Goal: Information Seeking & Learning: Learn about a topic

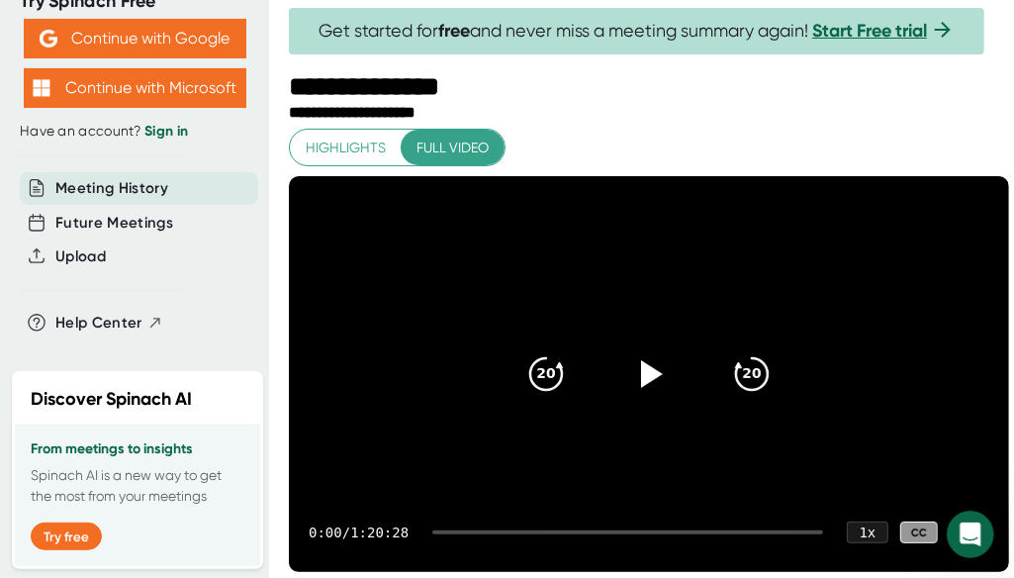
click at [340, 139] on span "Highlights" at bounding box center [346, 148] width 80 height 25
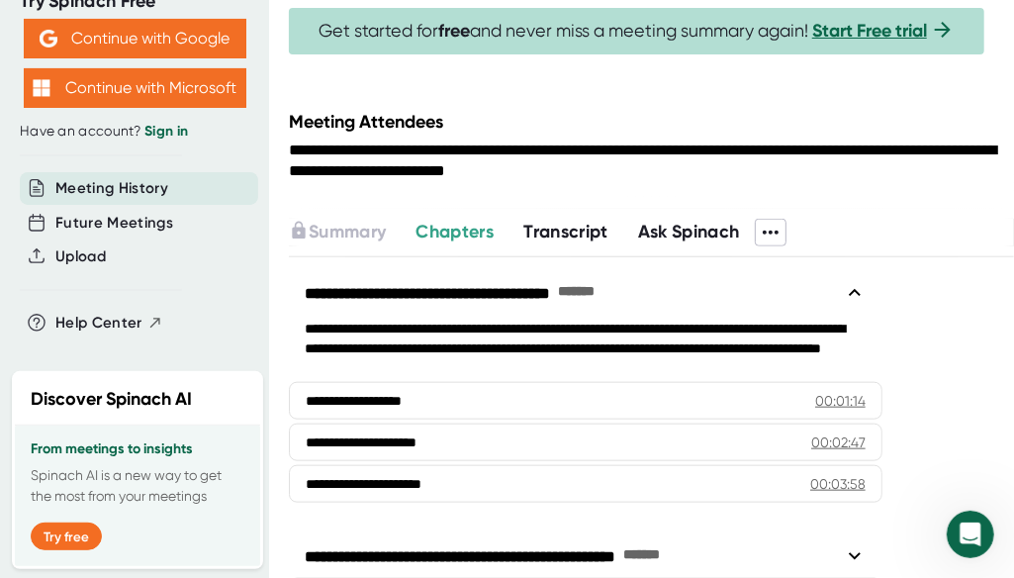
scroll to position [709, 0]
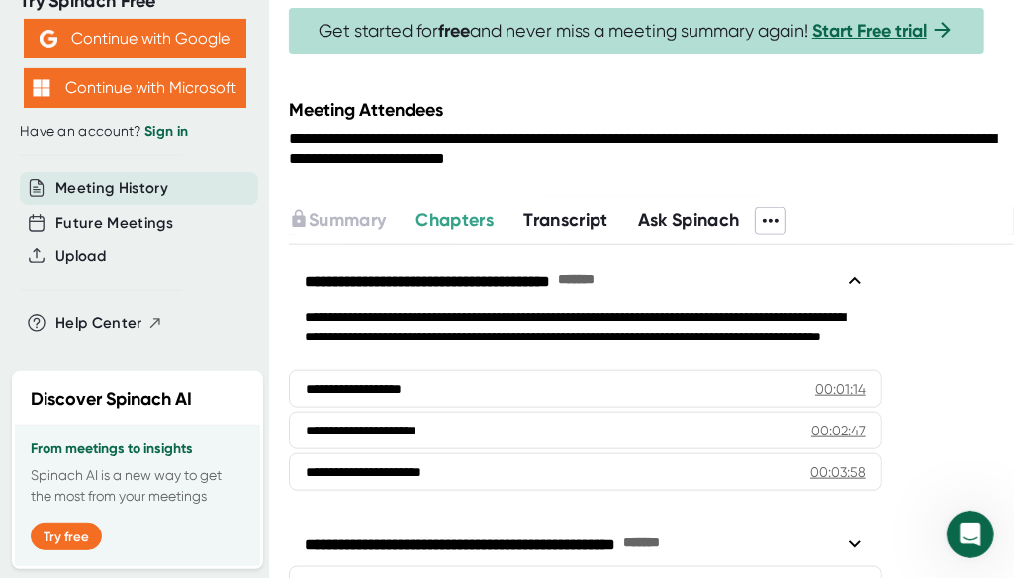
click at [601, 231] on span "Transcript" at bounding box center [566, 220] width 85 height 22
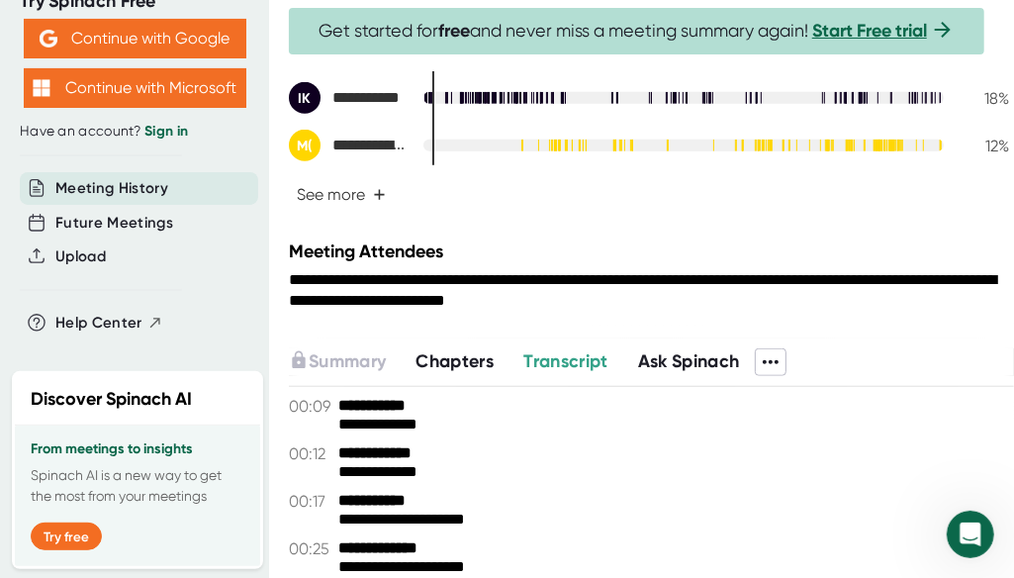
scroll to position [567, 0]
click at [728, 372] on span "Ask Spinach" at bounding box center [689, 361] width 102 height 22
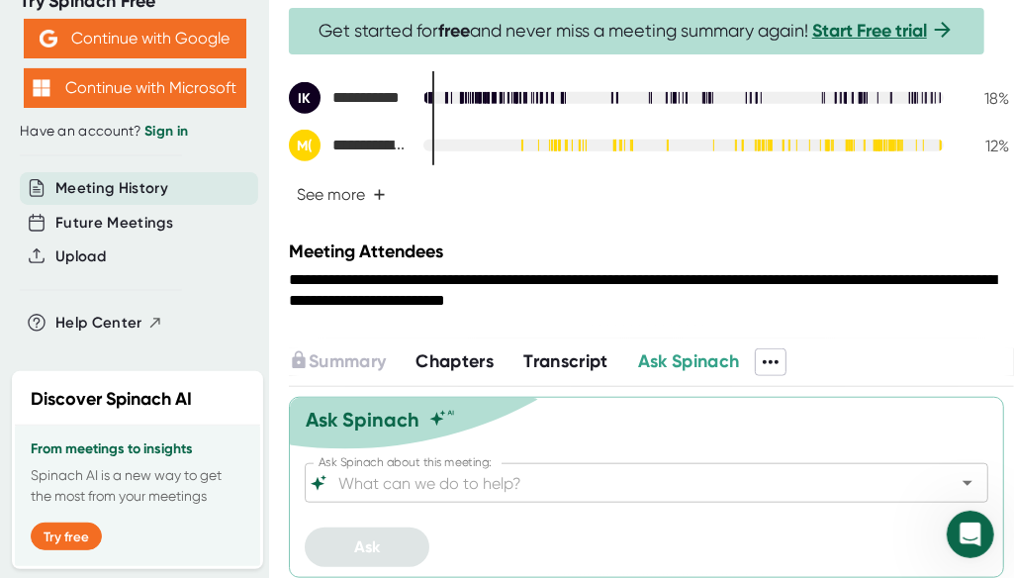
scroll to position [610, 0]
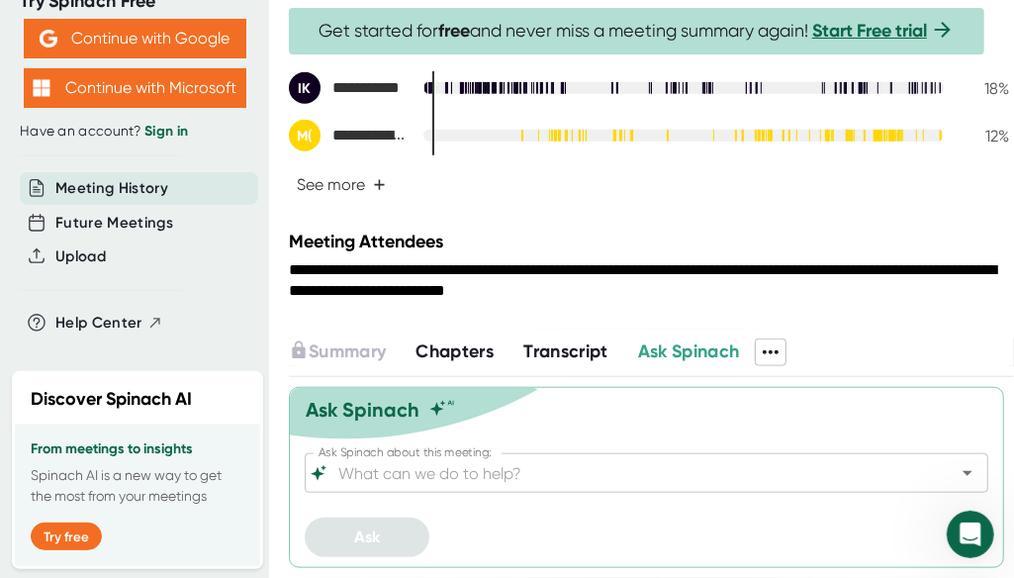
click at [783, 349] on icon at bounding box center [771, 352] width 24 height 24
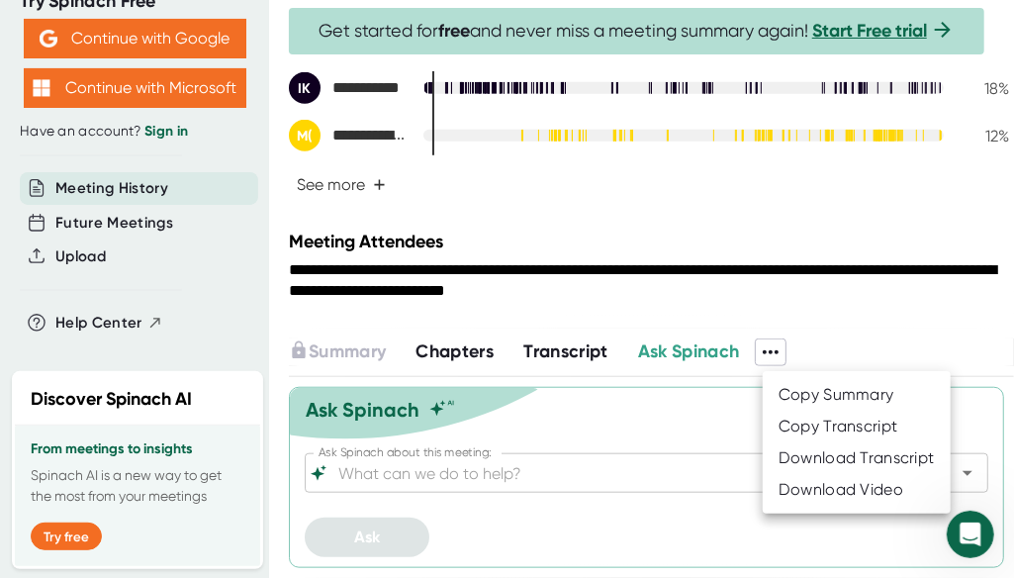
click at [779, 347] on div at bounding box center [507, 289] width 1014 height 578
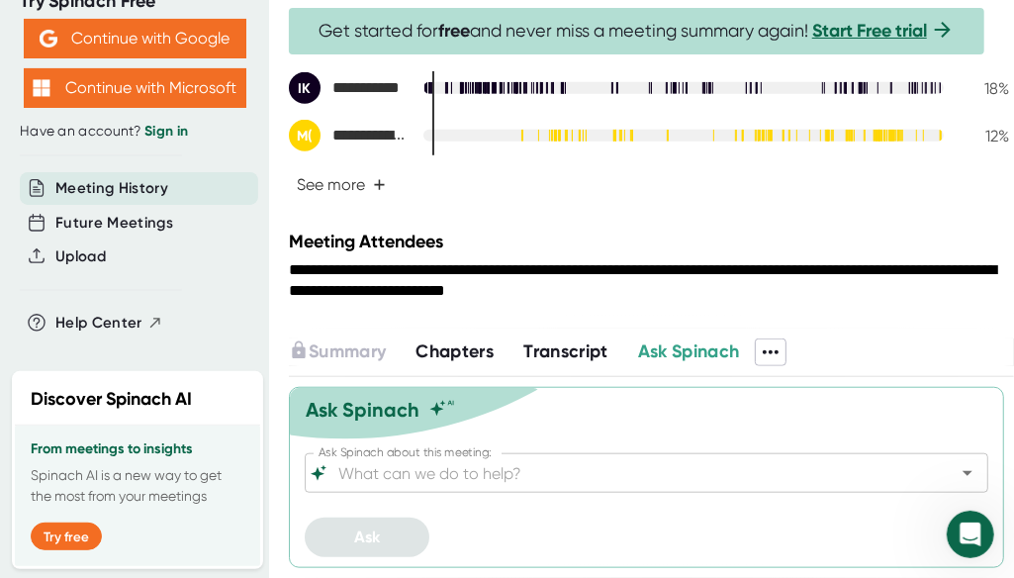
click at [467, 359] on span "Chapters" at bounding box center [455, 351] width 78 height 22
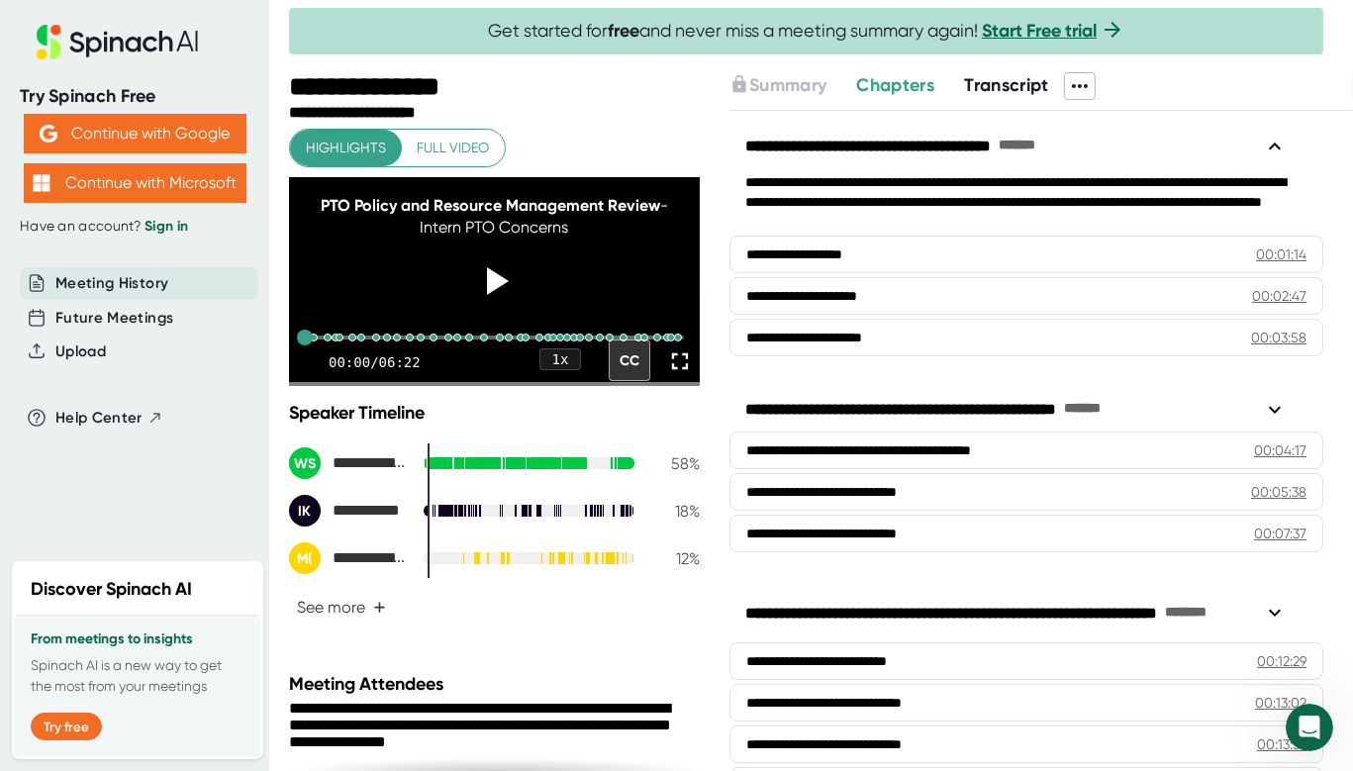
drag, startPoint x: 912, startPoint y: 1, endPoint x: 663, endPoint y: 657, distance: 701.9
click at [663, 577] on div "**********" at bounding box center [494, 389] width 411 height 520
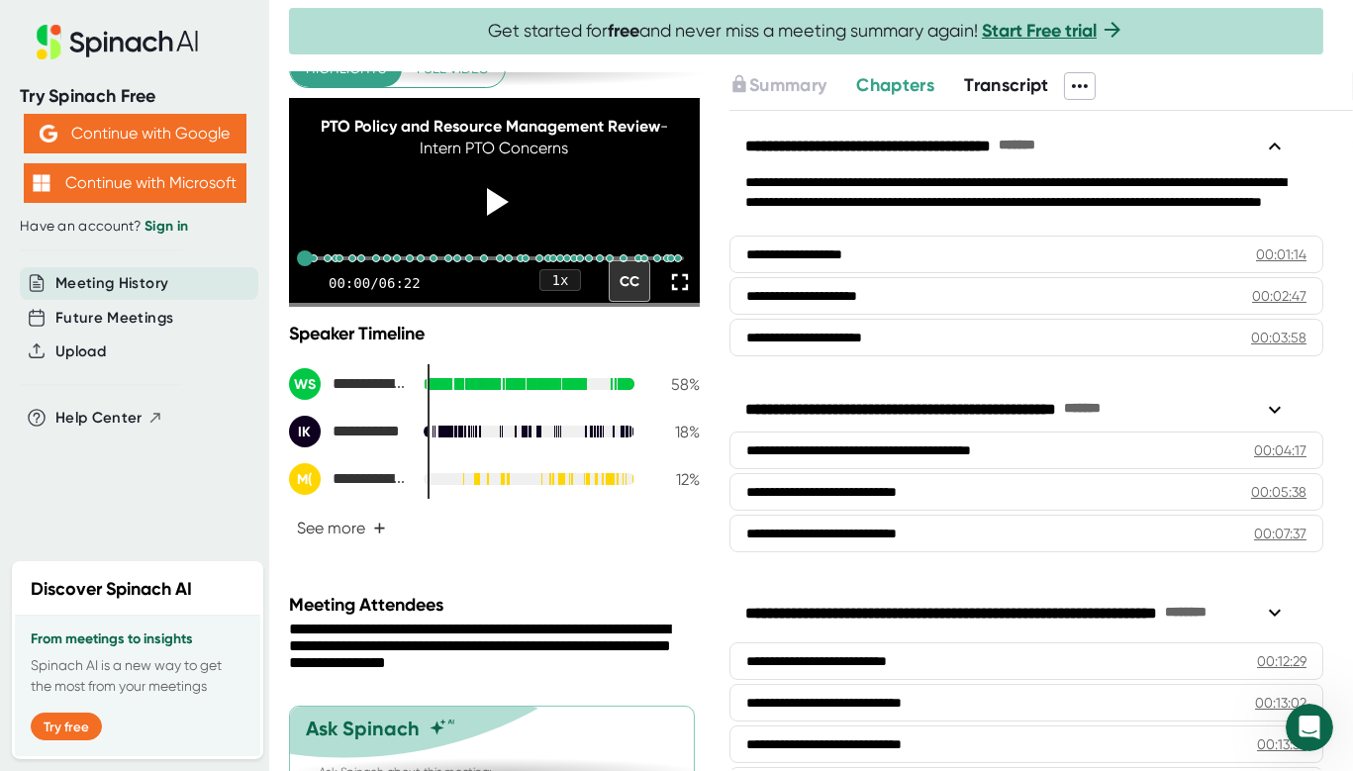
click at [998, 80] on span "Transcript" at bounding box center [1006, 85] width 85 height 22
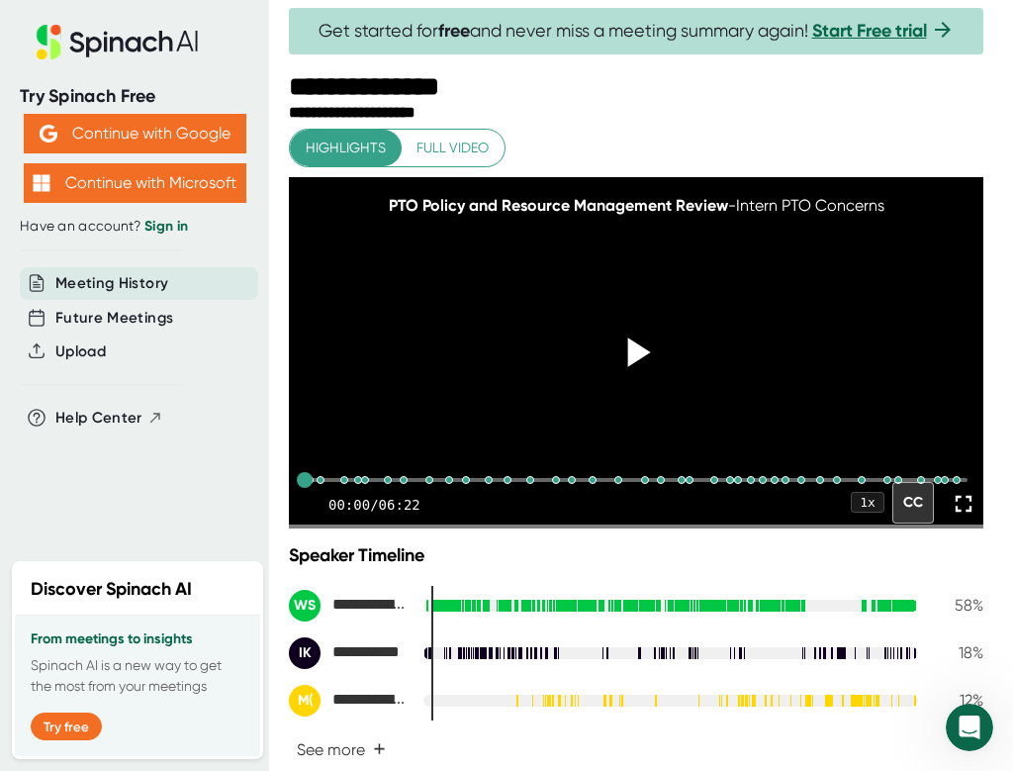
click at [633, 377] on icon at bounding box center [636, 352] width 49 height 49
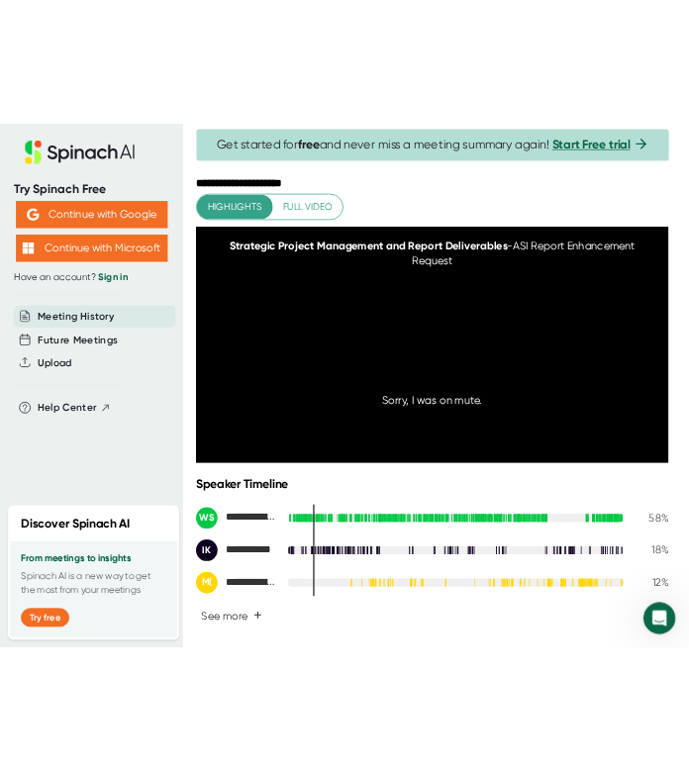
scroll to position [24, 0]
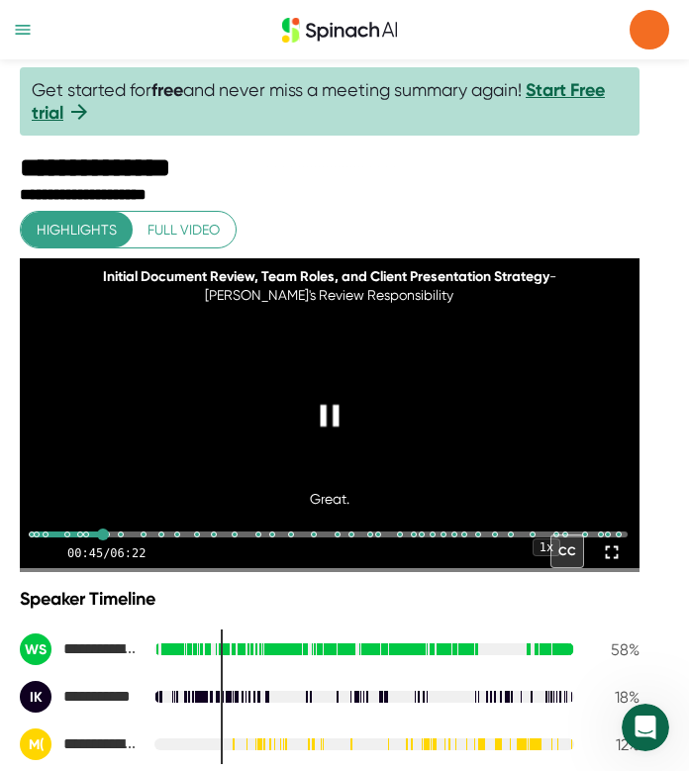
click at [344, 434] on icon at bounding box center [330, 416] width 38 height 38
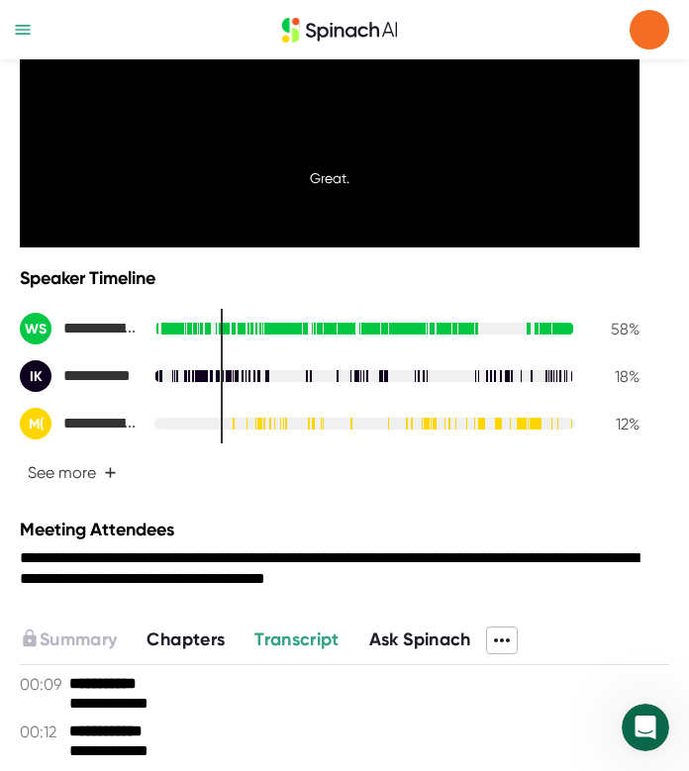
scroll to position [435, 0]
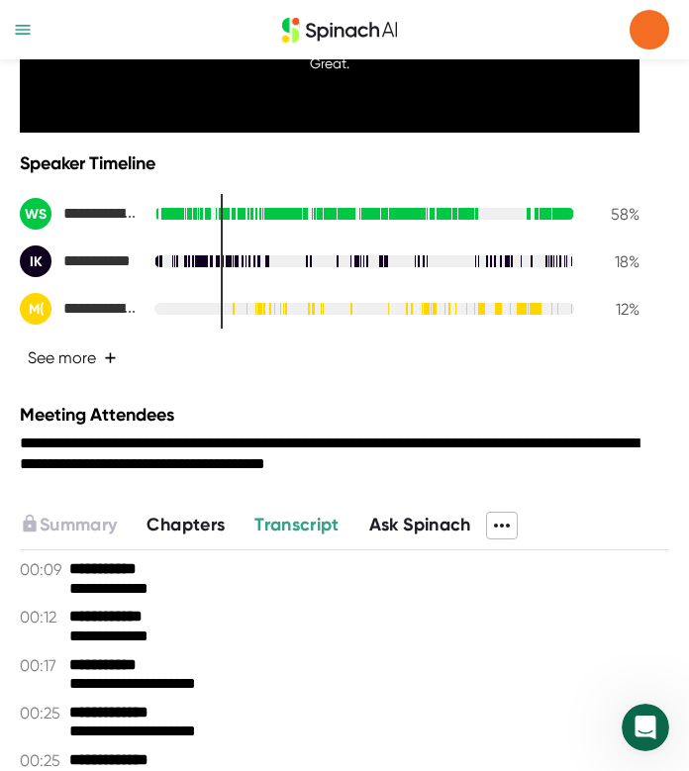
click at [104, 366] on span "+" at bounding box center [110, 358] width 13 height 16
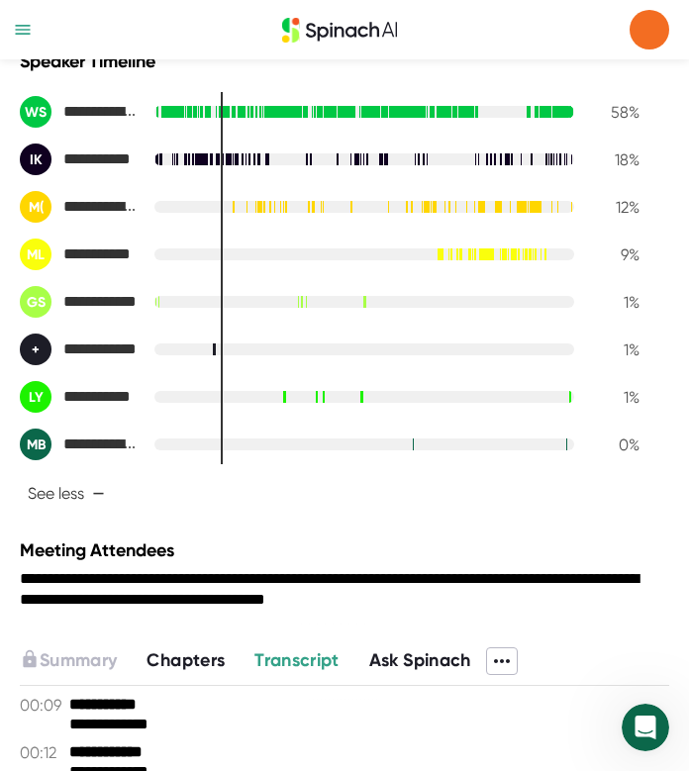
scroll to position [535, 0]
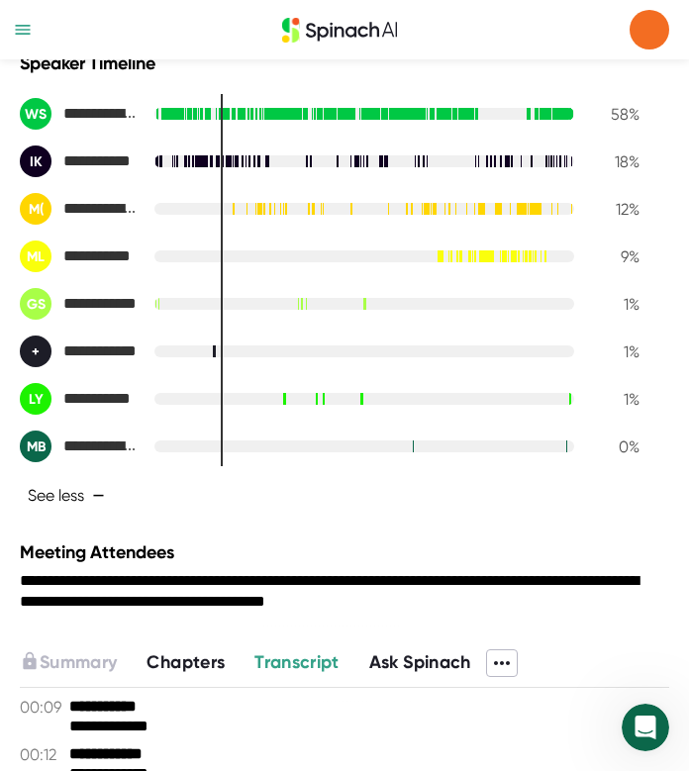
click at [104, 504] on span "−" at bounding box center [98, 496] width 13 height 16
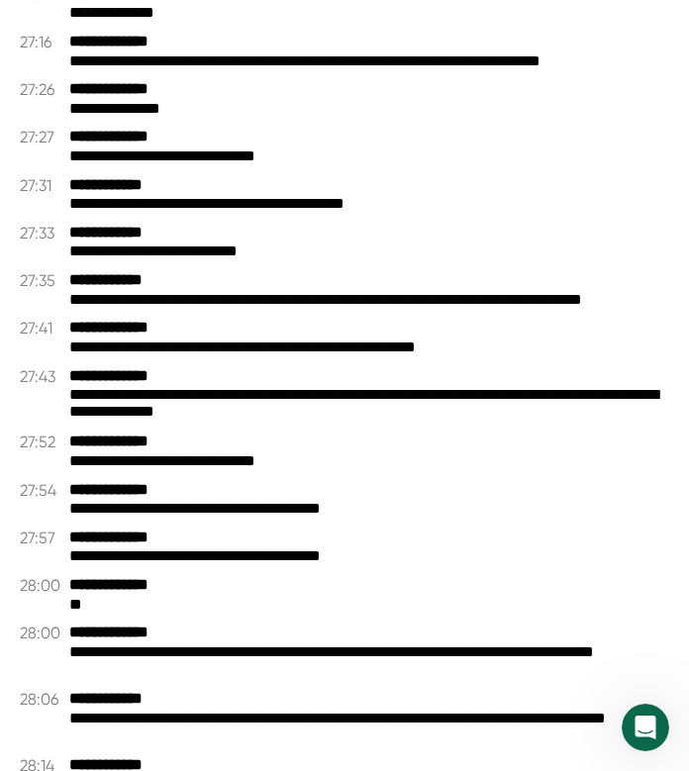
scroll to position [22326, 0]
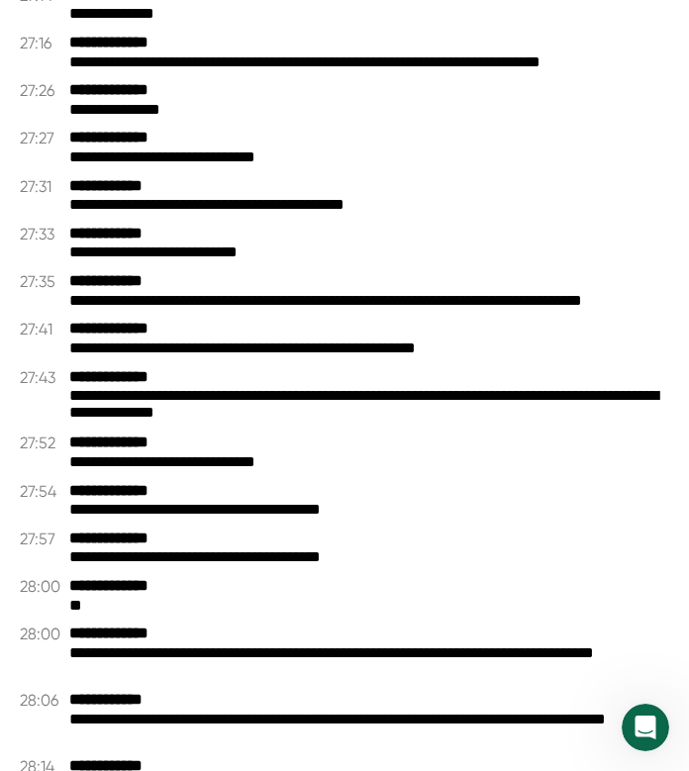
click at [351, 453] on div "**********" at bounding box center [344, 443] width 649 height 20
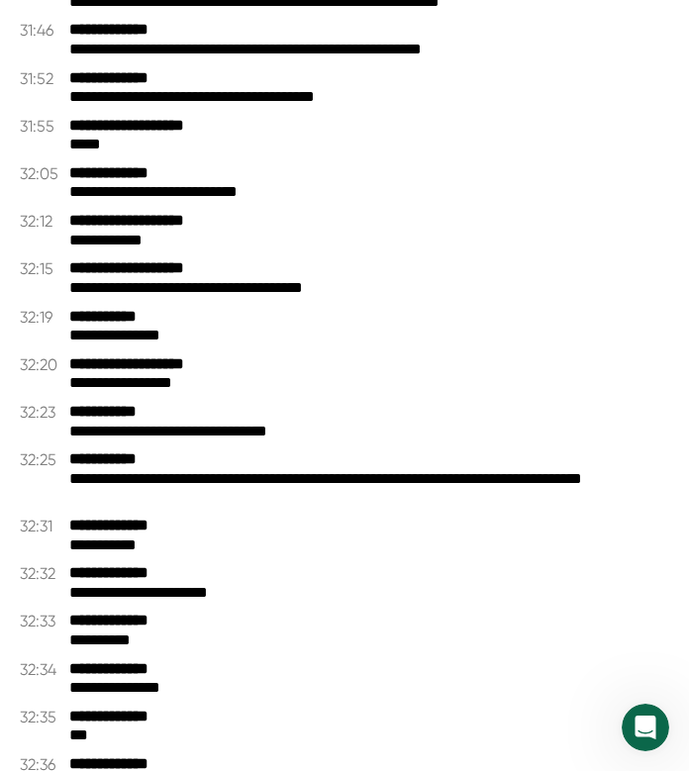
scroll to position [25804, 0]
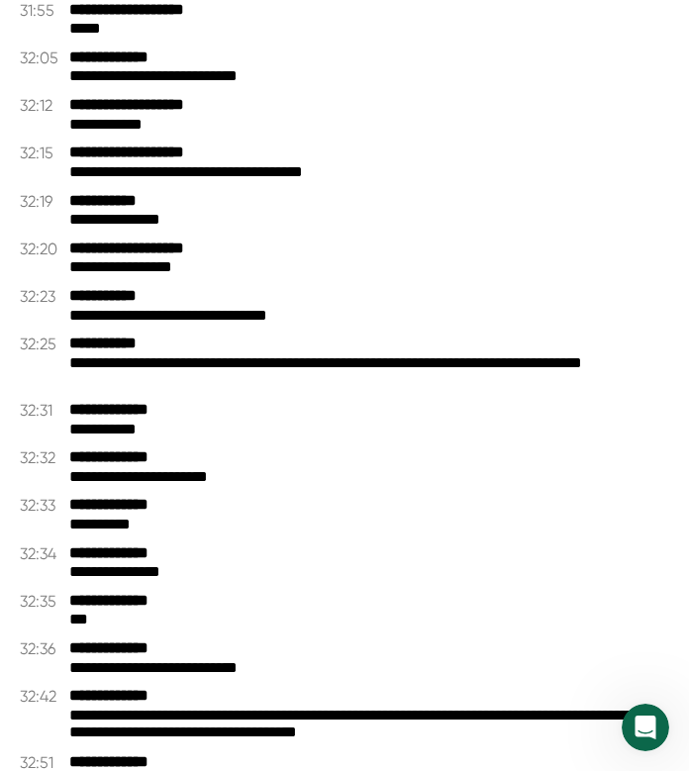
click at [238, 175] on div "**********" at bounding box center [369, 172] width 600 height 19
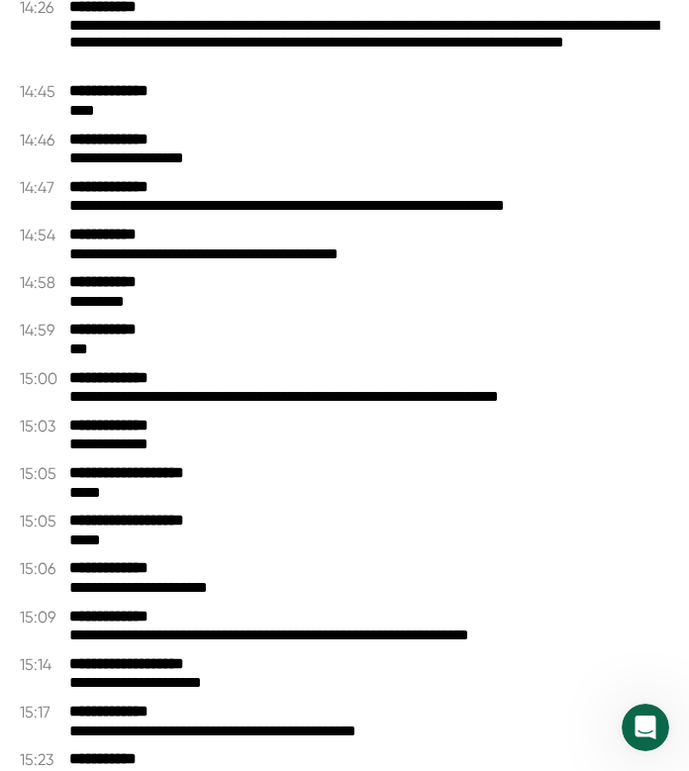
scroll to position [0, 0]
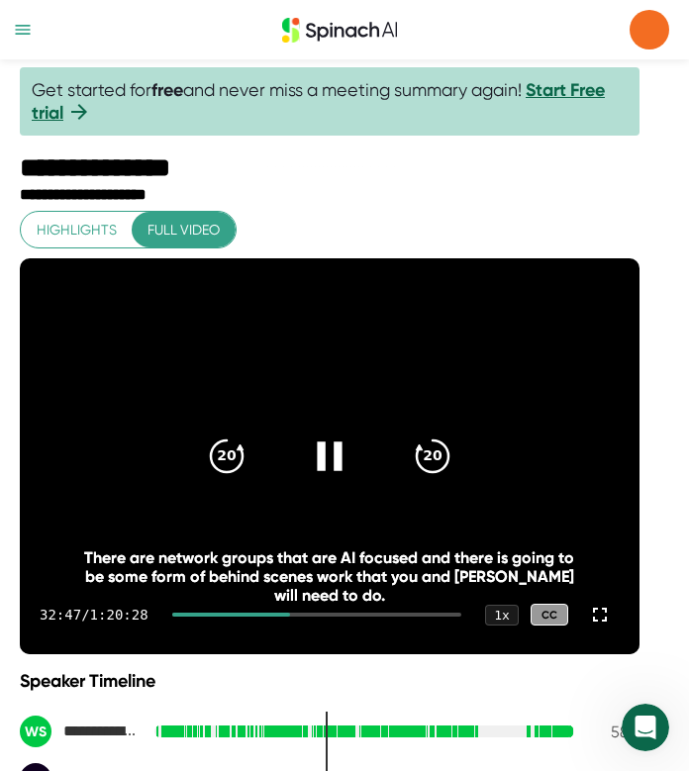
click at [334, 432] on icon at bounding box center [329, 455] width 49 height 49
